Goal: Find contact information: Find contact information

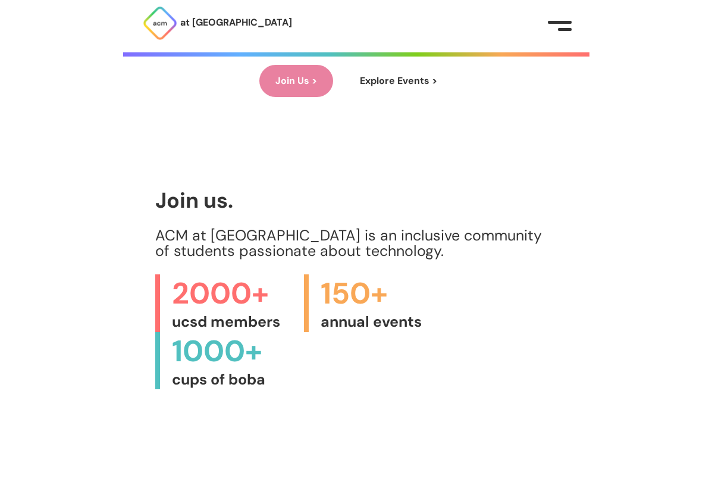
scroll to position [260, 0]
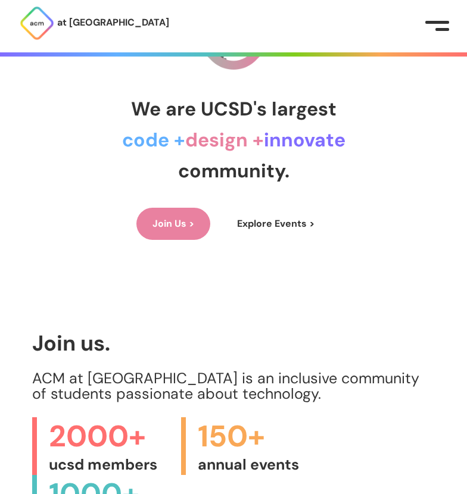
click at [173, 231] on link "Join Us >" at bounding box center [173, 224] width 74 height 32
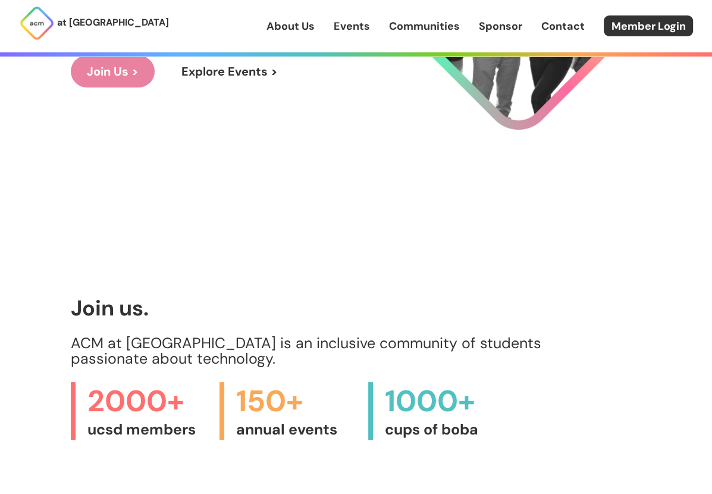
scroll to position [0, 0]
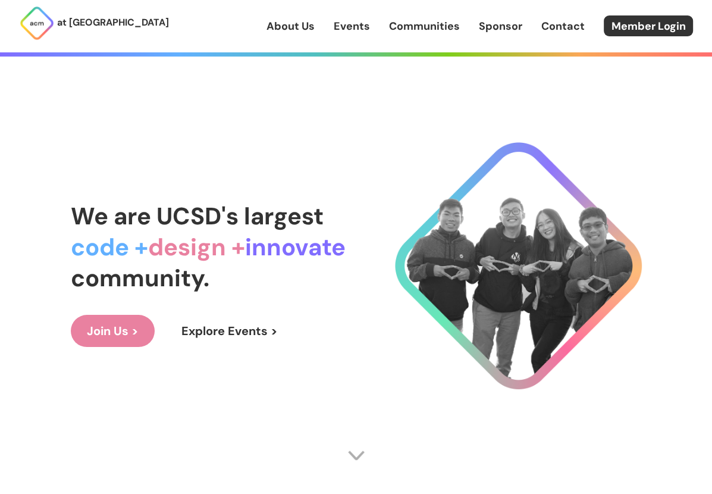
click at [295, 22] on link "About Us" at bounding box center [291, 25] width 48 height 15
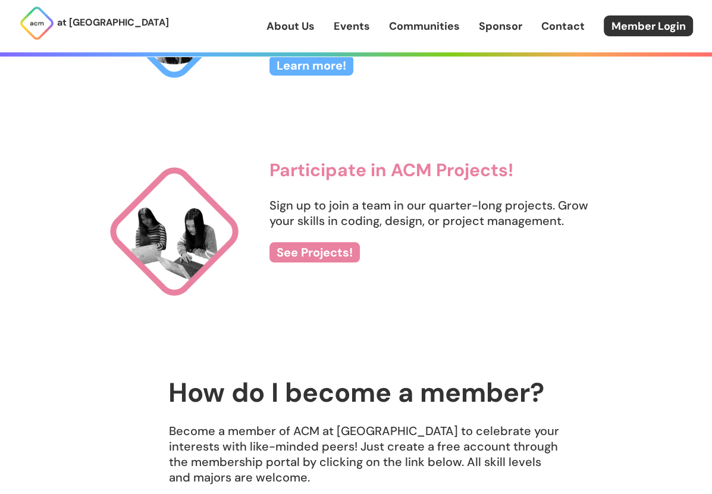
scroll to position [1304, 0]
click at [311, 262] on link "See Projects!" at bounding box center [315, 253] width 90 height 20
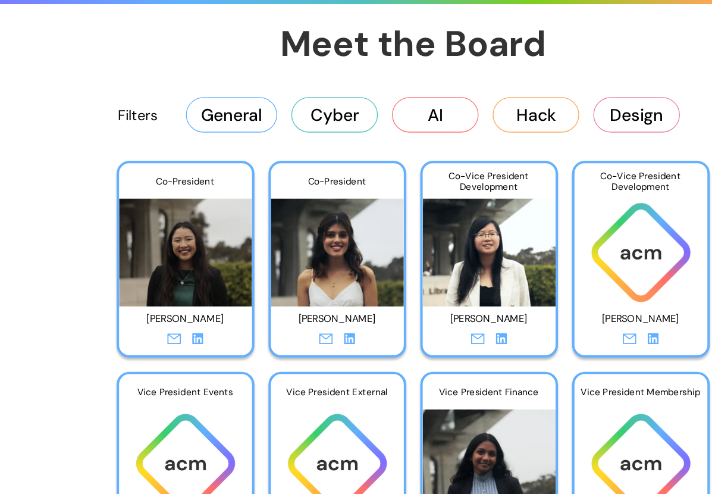
scroll to position [1850, 0]
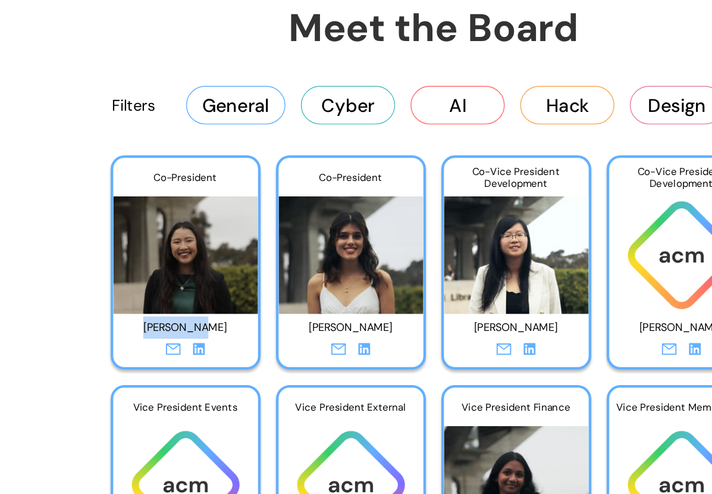
drag, startPoint x: 153, startPoint y: 296, endPoint x: 216, endPoint y: 296, distance: 63.1
click at [216, 296] on p "[PERSON_NAME]" at bounding box center [184, 295] width 90 height 18
copy p "[PERSON_NAME]"
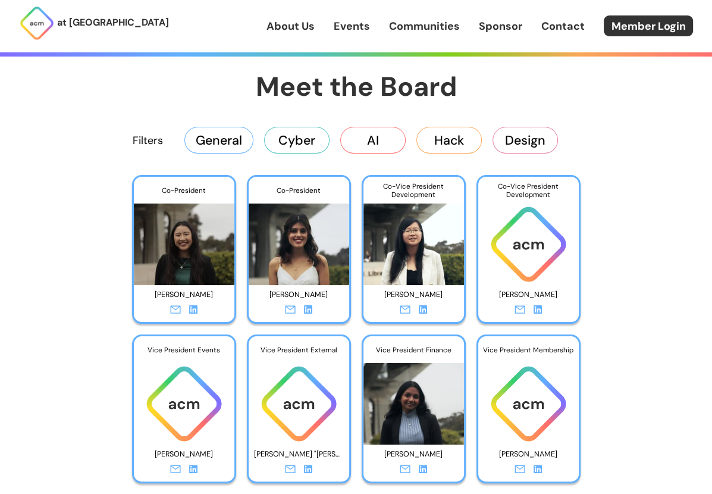
click at [466, 340] on div "Vice President Membership" at bounding box center [529, 349] width 101 height 27
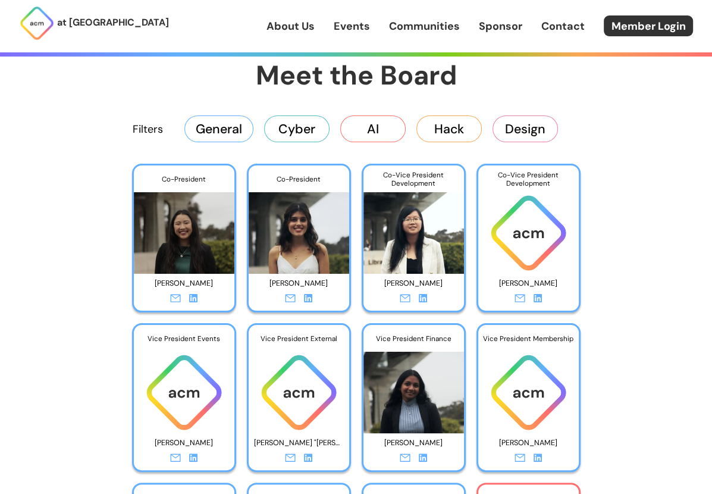
scroll to position [1864, 0]
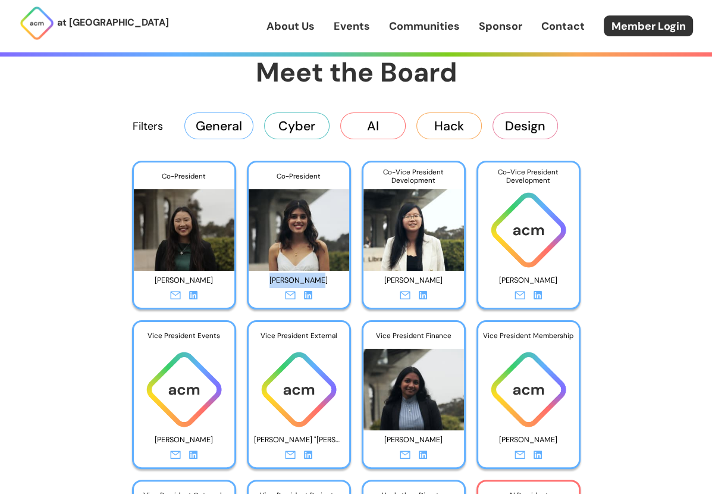
drag, startPoint x: 274, startPoint y: 277, endPoint x: 327, endPoint y: 279, distance: 53.0
click at [327, 279] on p "[PERSON_NAME]" at bounding box center [299, 280] width 90 height 18
copy p "[PERSON_NAME]"
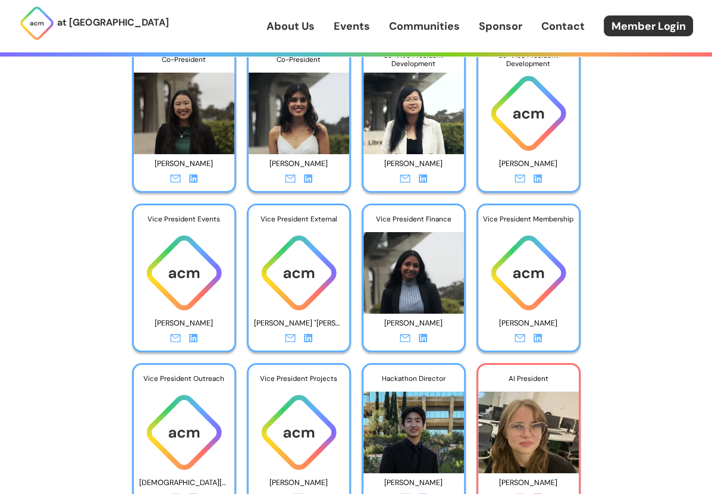
scroll to position [1987, 0]
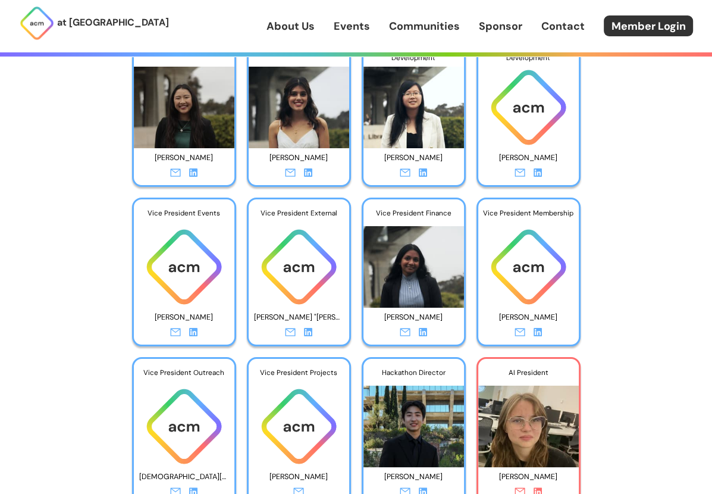
drag, startPoint x: 157, startPoint y: 322, endPoint x: 222, endPoint y: 323, distance: 64.9
click at [222, 323] on p "[PERSON_NAME]" at bounding box center [184, 317] width 90 height 18
copy p "[PERSON_NAME]"
